Goal: Task Accomplishment & Management: Complete application form

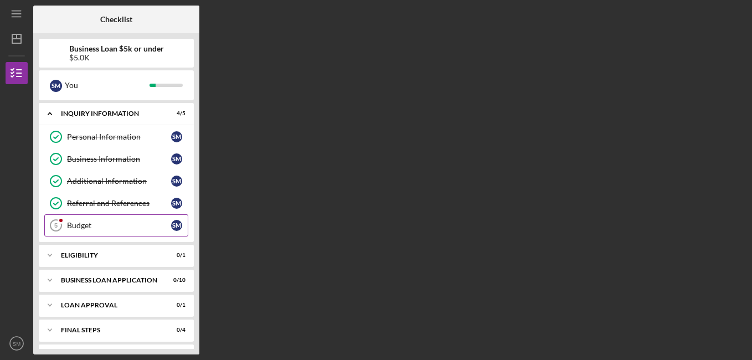
click at [126, 223] on div "Budget" at bounding box center [119, 225] width 104 height 9
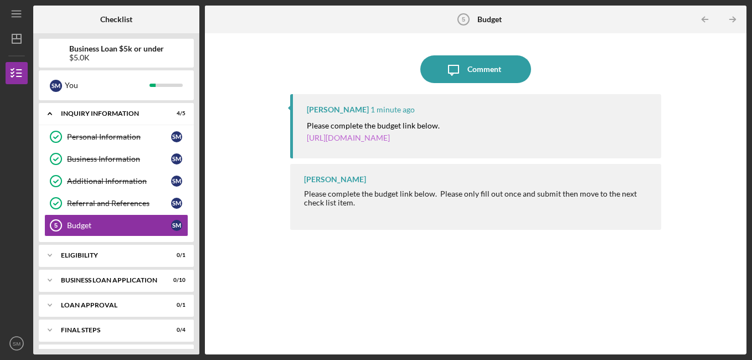
click at [390, 136] on link "[URL][DOMAIN_NAME]" at bounding box center [348, 137] width 83 height 9
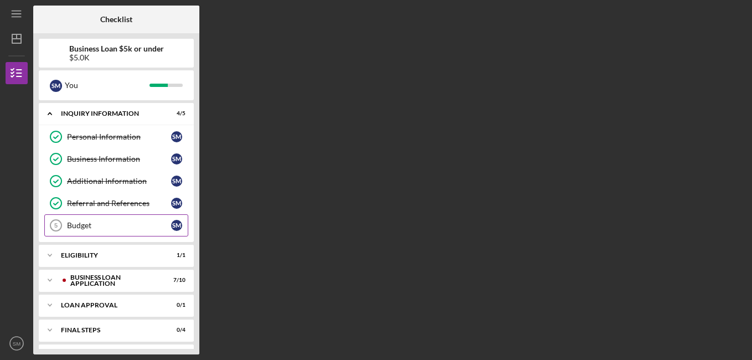
click at [90, 225] on div "Budget" at bounding box center [119, 225] width 104 height 9
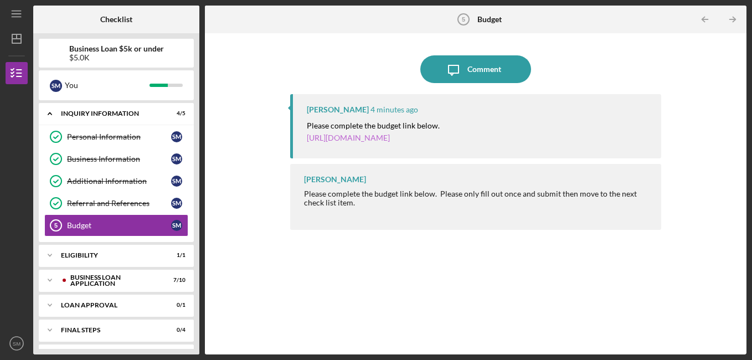
click at [390, 137] on link "[URL][DOMAIN_NAME]" at bounding box center [348, 137] width 83 height 9
